Goal: Task Accomplishment & Management: Manage account settings

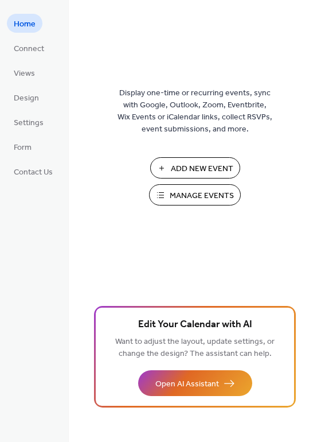
click at [177, 194] on span "Manage Events" at bounding box center [202, 196] width 64 height 12
click at [23, 47] on span "Connect" at bounding box center [29, 49] width 30 height 12
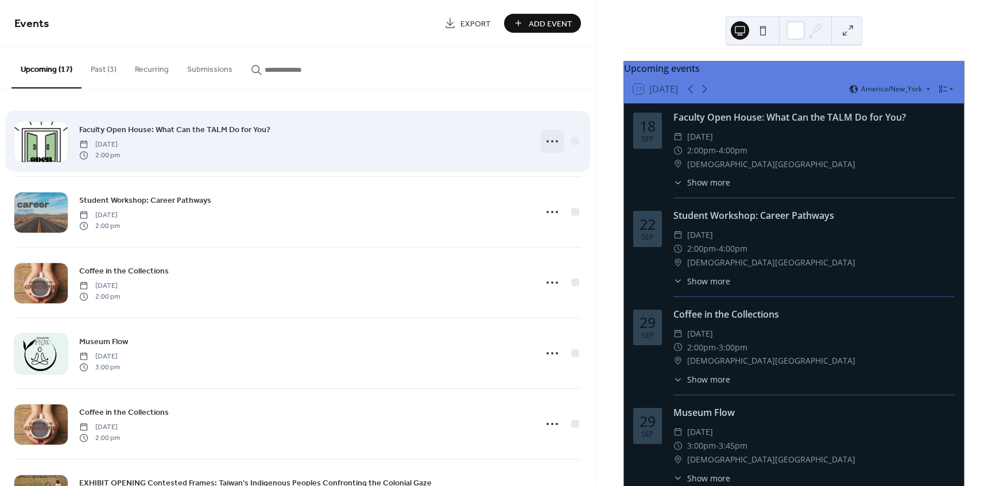
click at [550, 140] on icon at bounding box center [552, 141] width 18 height 18
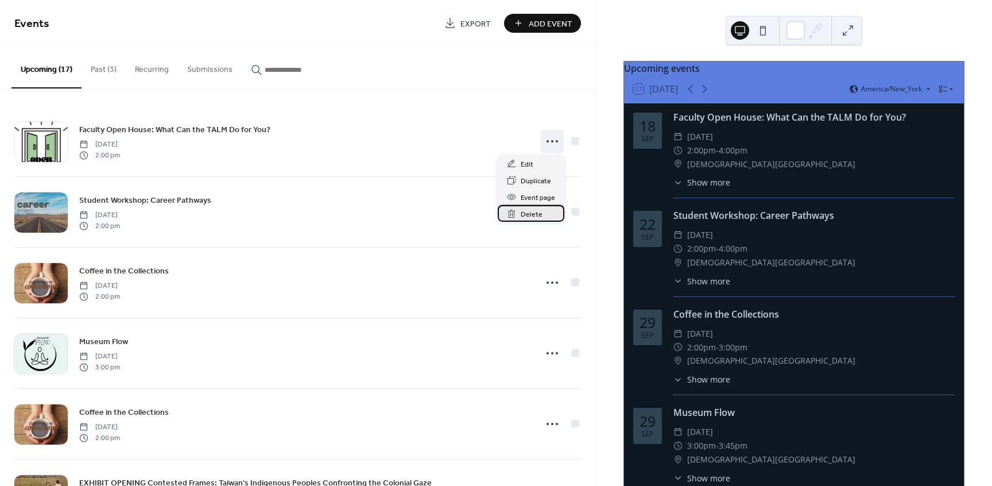
click at [544, 213] on div "Delete" at bounding box center [531, 213] width 67 height 17
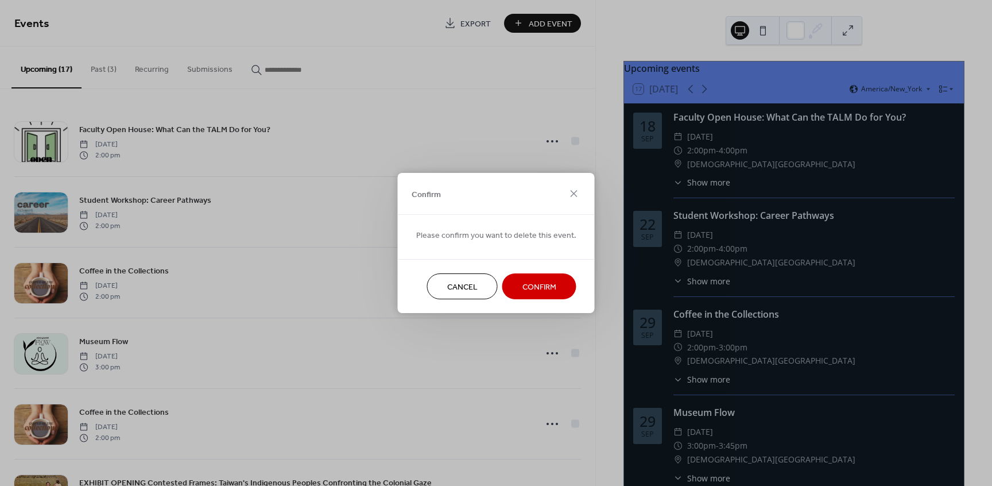
click at [530, 290] on span "Confirm" at bounding box center [539, 287] width 34 height 12
